Goal: Transaction & Acquisition: Obtain resource

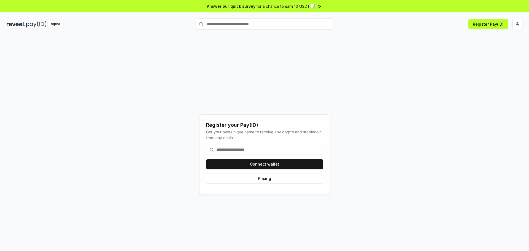
click at [244, 146] on input at bounding box center [264, 150] width 117 height 10
click at [251, 147] on input at bounding box center [264, 150] width 117 height 10
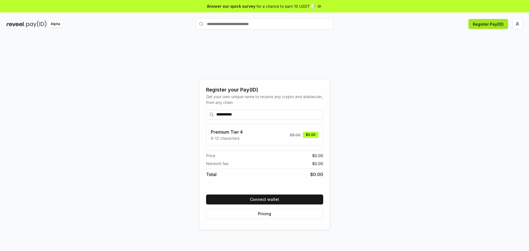
type input "**********"
click at [482, 26] on button "Register Pay(ID)" at bounding box center [489, 24] width 40 height 10
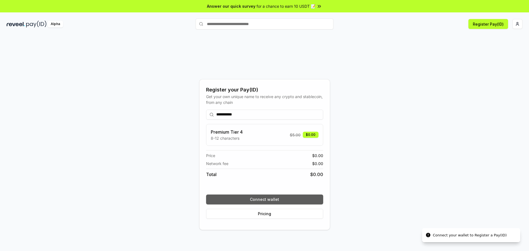
click at [266, 201] on button "Connect wallet" at bounding box center [264, 200] width 117 height 10
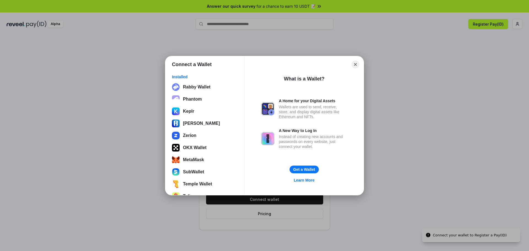
click at [267, 191] on div "What is a Wallet? A Home for your Digital Assets Wallets are used to send, rece…" at bounding box center [304, 131] width 86 height 119
click at [192, 160] on button "MetaMask" at bounding box center [204, 159] width 69 height 11
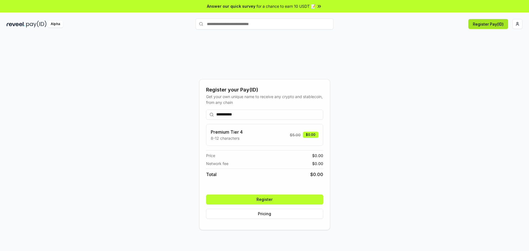
click at [493, 25] on button "Register Pay(ID)" at bounding box center [489, 24] width 40 height 10
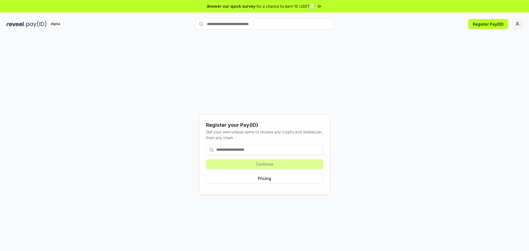
click at [521, 21] on html "Answer our quick survey for a chance to earn 10 USDT 📝 Alpha Register Pay(ID) R…" at bounding box center [264, 125] width 529 height 251
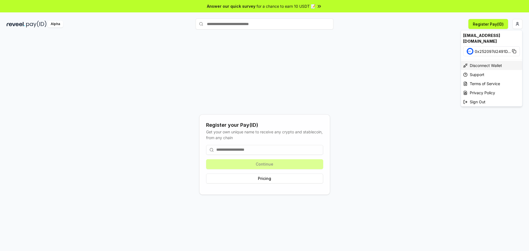
click at [480, 61] on div "Disconnect Wallet" at bounding box center [491, 65] width 61 height 9
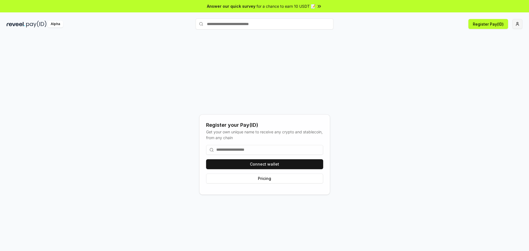
click at [518, 24] on html "Answer our quick survey for a chance to earn 10 USDT 📝 Alpha Register Pay(ID) R…" at bounding box center [264, 125] width 529 height 251
click at [488, 34] on div "hosseinfard92@gmail.com" at bounding box center [491, 38] width 61 height 16
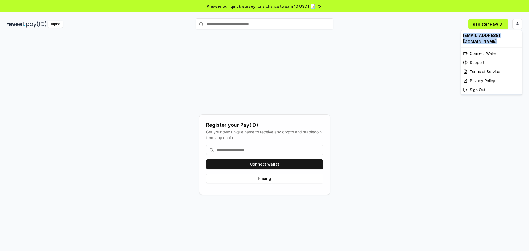
click at [488, 34] on div "hosseinfard92@gmail.com" at bounding box center [491, 38] width 61 height 16
click at [490, 49] on div "Connect Wallet" at bounding box center [491, 53] width 61 height 9
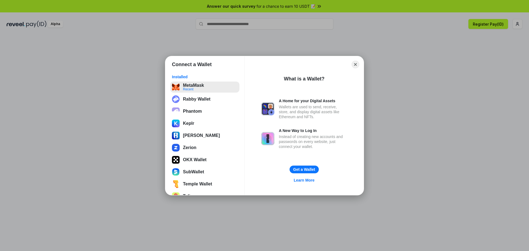
click at [209, 90] on button "MetaMask Recent" at bounding box center [204, 87] width 69 height 11
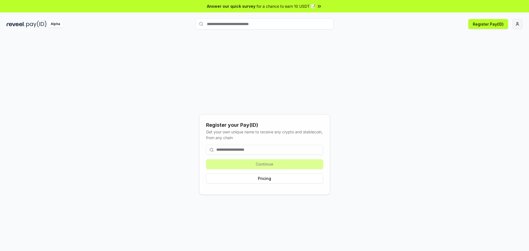
click at [521, 21] on html "Answer our quick survey for a chance to earn 10 USDT 📝 Alpha Register Pay(ID) R…" at bounding box center [264, 125] width 529 height 251
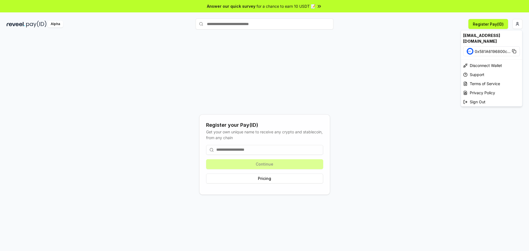
click at [221, 42] on html "Answer our quick survey for a chance to earn 10 USDT 📝 Alpha Register Pay(ID) R…" at bounding box center [264, 125] width 529 height 251
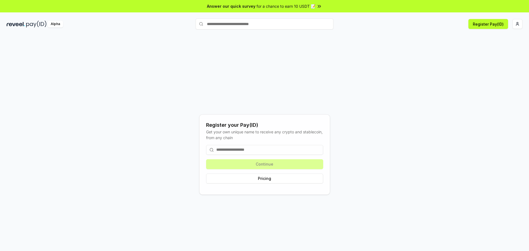
click at [52, 26] on div "Alpha" at bounding box center [55, 24] width 15 height 7
click at [310, 6] on span "for a chance to earn 10 USDT 📝" at bounding box center [286, 6] width 59 height 6
click at [520, 22] on html "Answer our quick survey for a chance to earn 10 USDT 📝 Alpha Register Pay(ID) R…" at bounding box center [264, 125] width 529 height 251
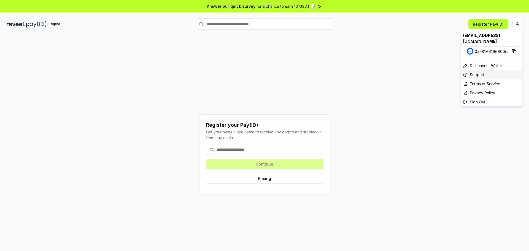
click at [477, 70] on div "Support" at bounding box center [491, 74] width 61 height 9
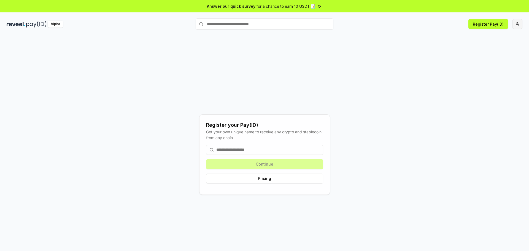
click at [519, 24] on html "Answer our quick survey for a chance to earn 10 USDT 📝 Alpha Register Pay(ID) R…" at bounding box center [264, 125] width 529 height 251
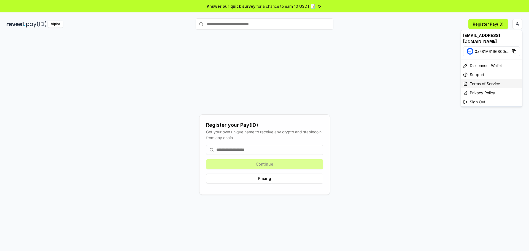
click at [487, 79] on div "Terms of Service" at bounding box center [491, 83] width 61 height 9
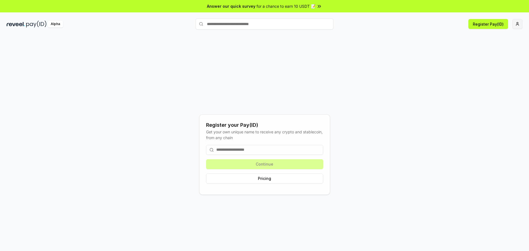
click at [520, 25] on html "Answer our quick survey for a chance to earn 10 USDT 📝 Alpha Register Pay(ID) R…" at bounding box center [264, 125] width 529 height 251
